Goal: Task Accomplishment & Management: Use online tool/utility

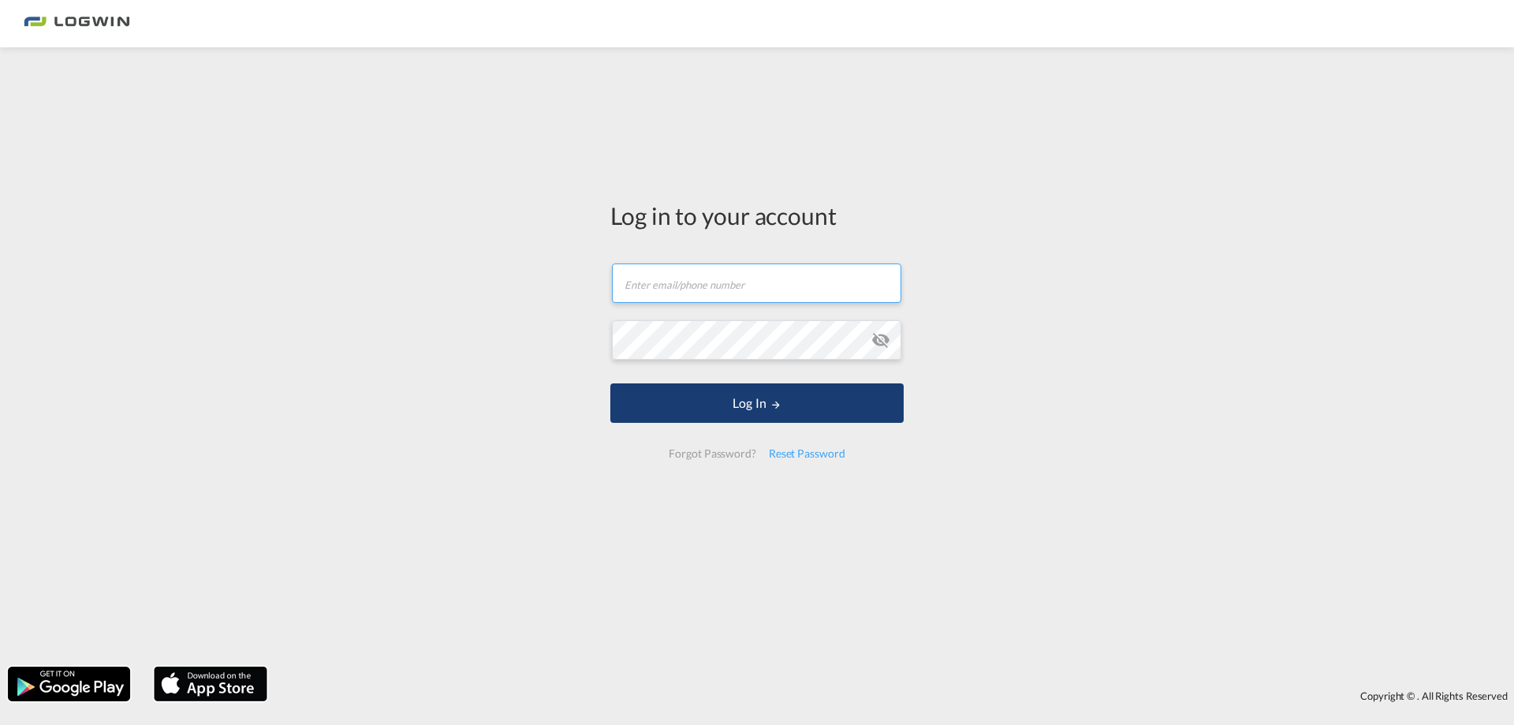
type input "[PERSON_NAME][EMAIL_ADDRESS][DOMAIN_NAME]"
click at [748, 398] on button "Log In" at bounding box center [756, 402] width 293 height 39
